Goal: Task Accomplishment & Management: Manage account settings

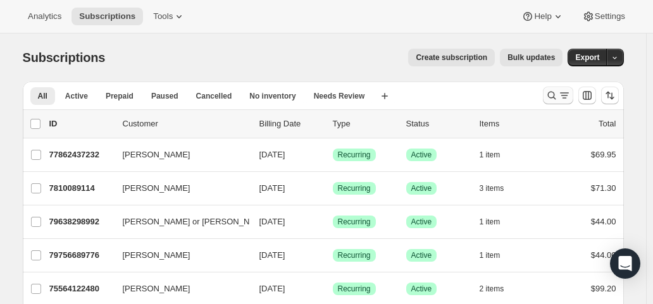
click at [549, 93] on icon "Search and filter results" at bounding box center [551, 95] width 13 height 13
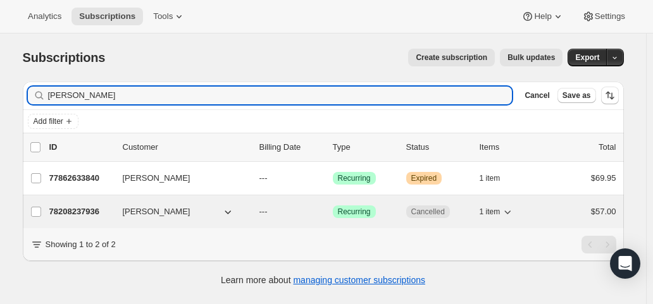
type input "[PERSON_NAME]"
click at [387, 212] on div "Success Recurring" at bounding box center [364, 212] width 63 height 13
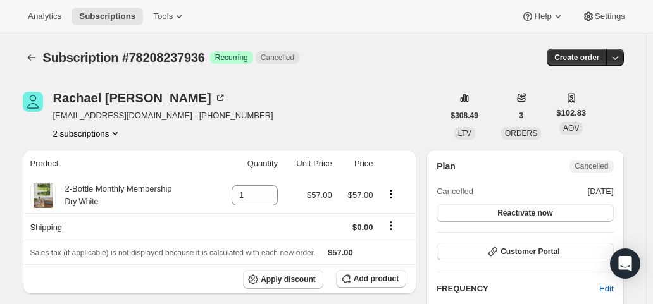
click at [101, 136] on button "2 subscriptions" at bounding box center [87, 133] width 69 height 13
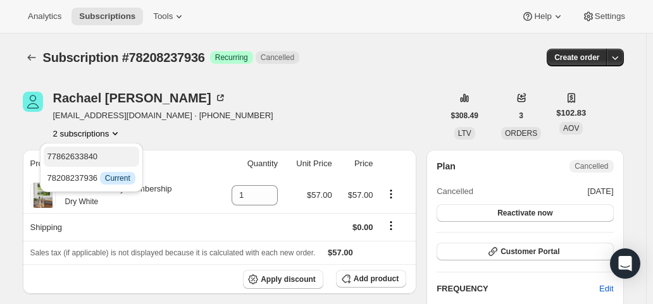
click at [86, 159] on span "77862633840" at bounding box center [72, 156] width 51 height 9
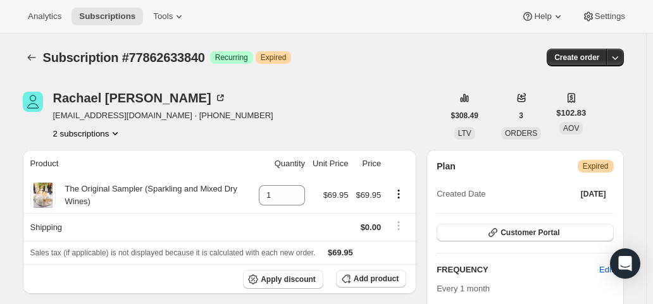
click at [102, 129] on button "2 subscriptions" at bounding box center [87, 133] width 69 height 13
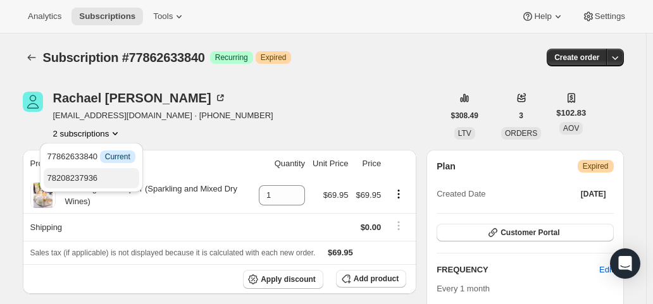
click at [89, 187] on button "78208237936" at bounding box center [91, 178] width 95 height 20
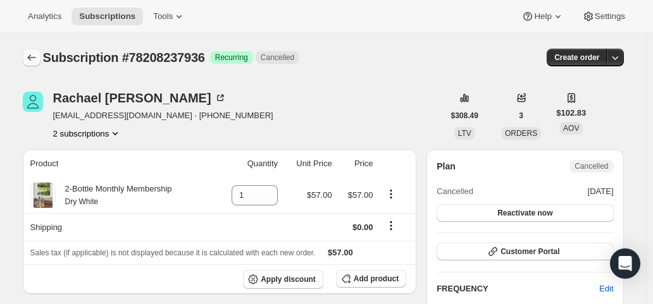
click at [34, 52] on icon "Subscriptions" at bounding box center [31, 57] width 13 height 13
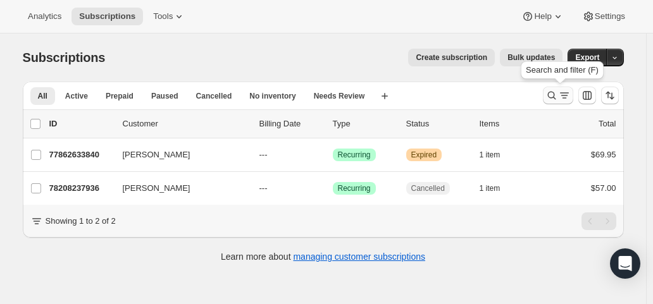
click at [554, 97] on icon "Search and filter results" at bounding box center [551, 95] width 13 height 13
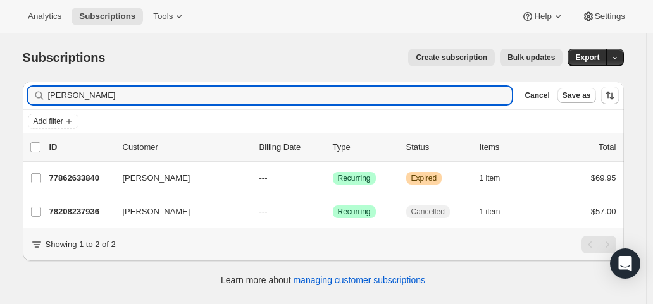
drag, startPoint x: 113, startPoint y: 98, endPoint x: -11, endPoint y: 98, distance: 124.6
click at [0, 98] on html "Analytics Subscriptions Tools Help Settings Skip to content Subscriptions. This…" at bounding box center [326, 152] width 653 height 304
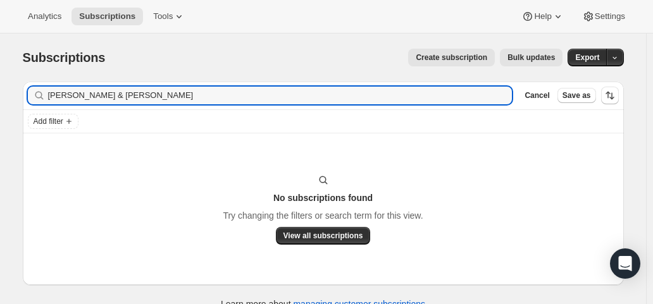
drag, startPoint x: 101, startPoint y: 95, endPoint x: 34, endPoint y: 93, distance: 67.7
click at [34, 93] on div "[PERSON_NAME] & [PERSON_NAME] Clear" at bounding box center [270, 96] width 484 height 18
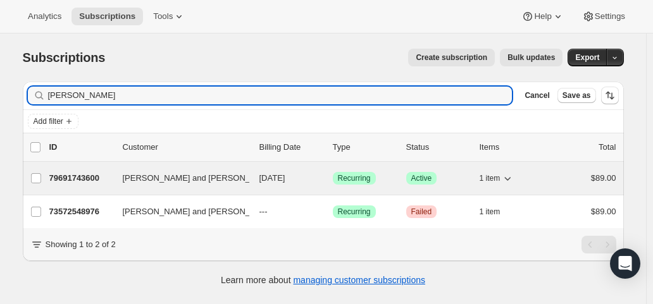
type input "[PERSON_NAME]"
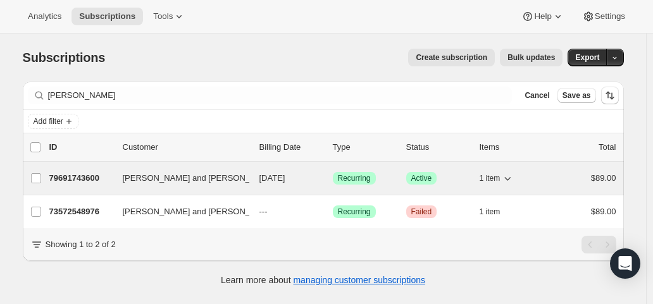
click at [317, 175] on p "[DATE]" at bounding box center [290, 178] width 63 height 13
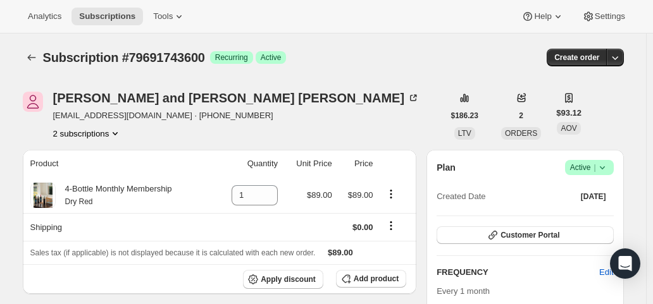
click at [92, 135] on button "2 subscriptions" at bounding box center [87, 133] width 69 height 13
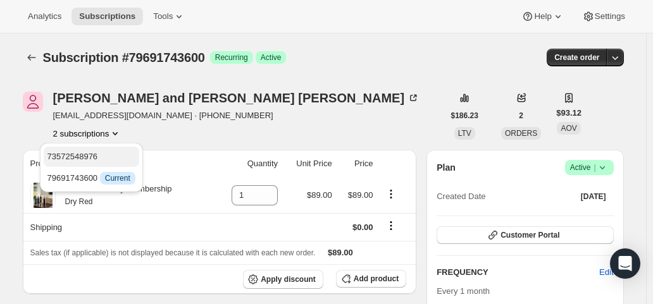
click at [91, 150] on span "73572548976" at bounding box center [91, 156] width 88 height 13
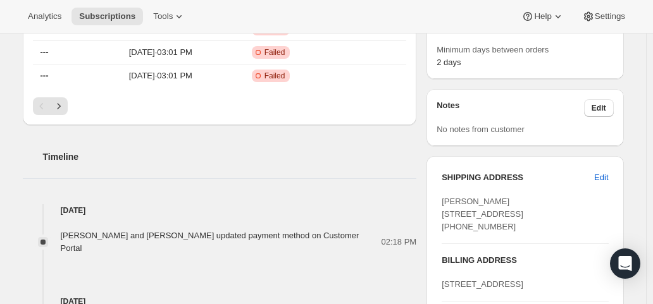
scroll to position [379, 0]
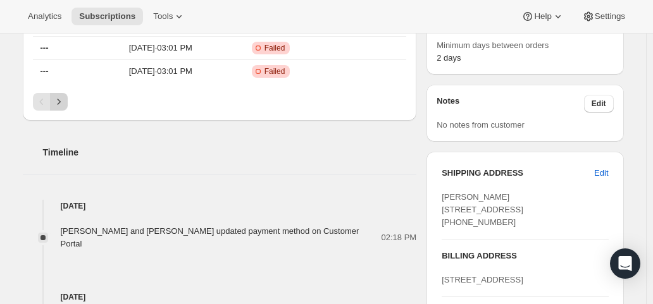
click at [65, 99] on icon "Next" at bounding box center [58, 101] width 13 height 13
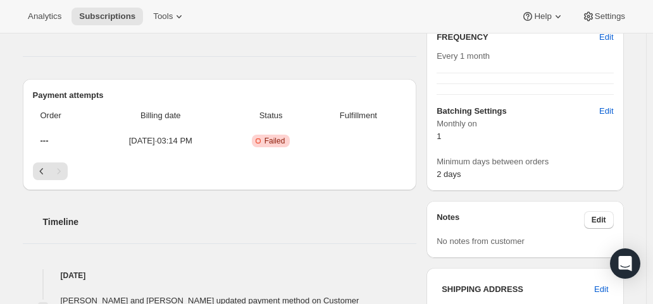
scroll to position [253, 0]
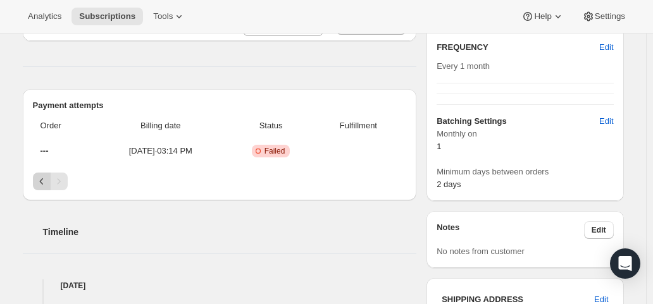
click at [45, 181] on icon "Previous" at bounding box center [41, 181] width 13 height 13
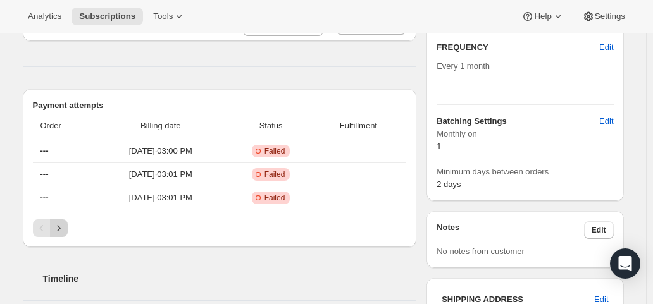
click at [65, 223] on icon "Next" at bounding box center [58, 228] width 13 height 13
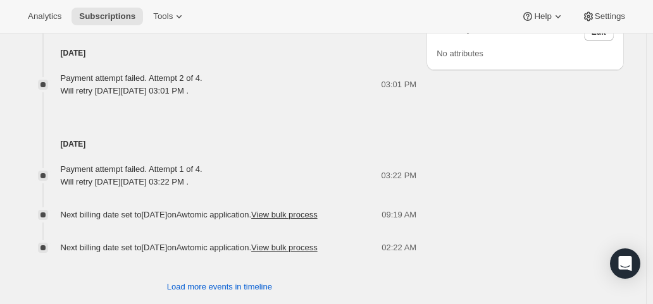
scroll to position [797, 0]
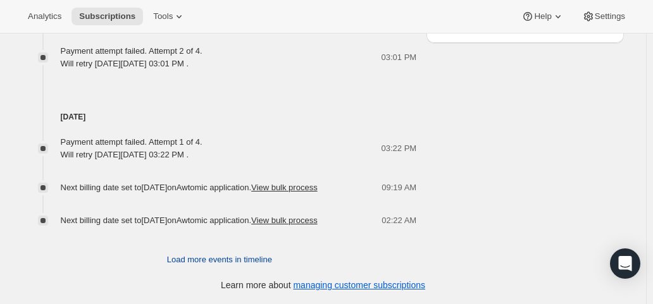
click at [226, 257] on span "Load more events in timeline" at bounding box center [219, 260] width 105 height 13
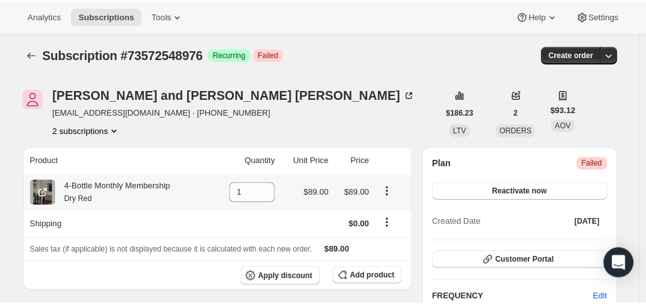
scroll to position [0, 0]
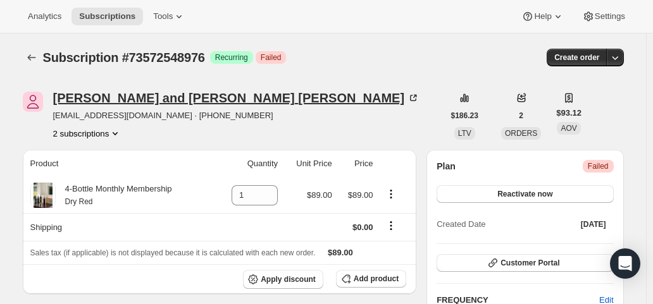
click at [141, 98] on div "[PERSON_NAME] and [PERSON_NAME]" at bounding box center [236, 98] width 367 height 13
